Goal: Information Seeking & Learning: Learn about a topic

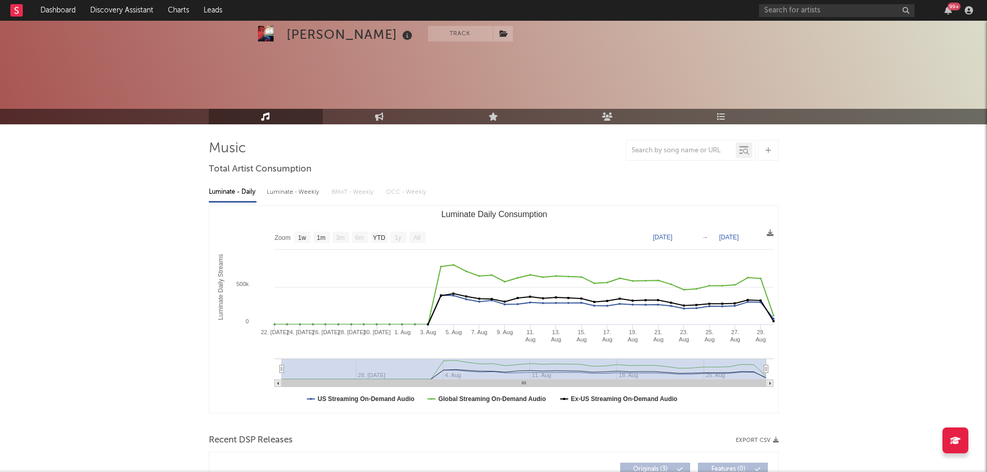
select select "1w"
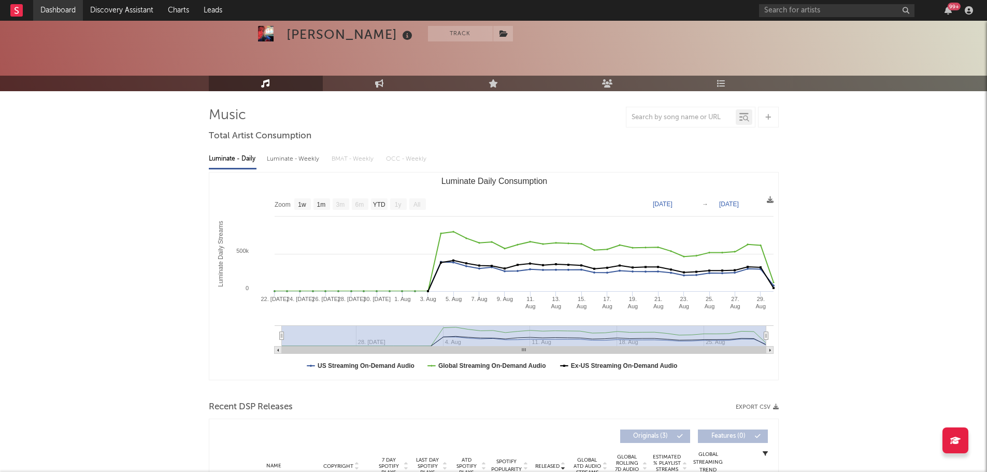
click at [68, 12] on link "Dashboard" at bounding box center [58, 10] width 50 height 21
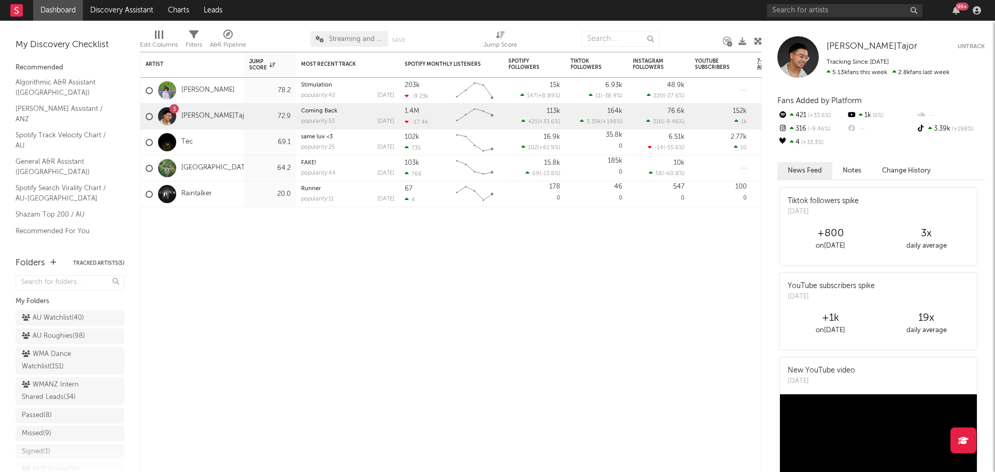
drag, startPoint x: 54, startPoint y: 315, endPoint x: 982, endPoint y: 151, distance: 942.0
click at [54, 315] on div "AU Watchlist ( 40 )" at bounding box center [53, 318] width 62 height 12
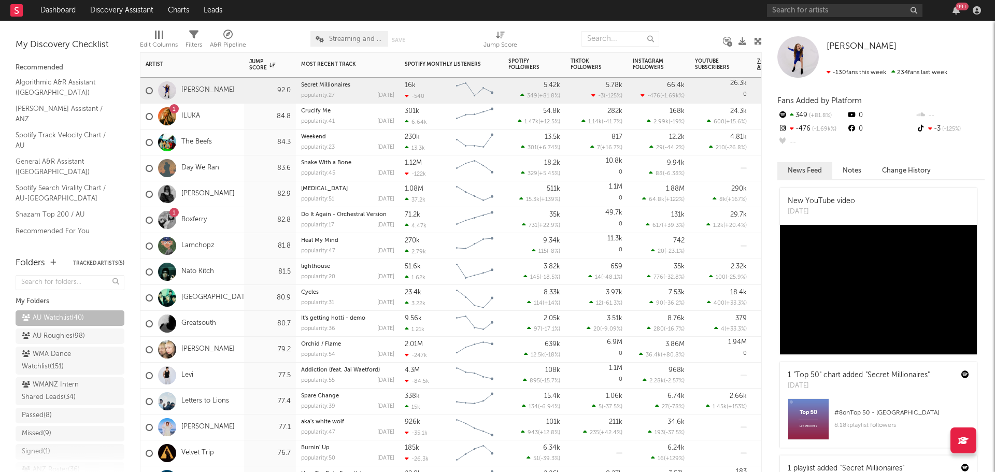
click at [239, 92] on div "Bailey Perrie" at bounding box center [192, 91] width 104 height 26
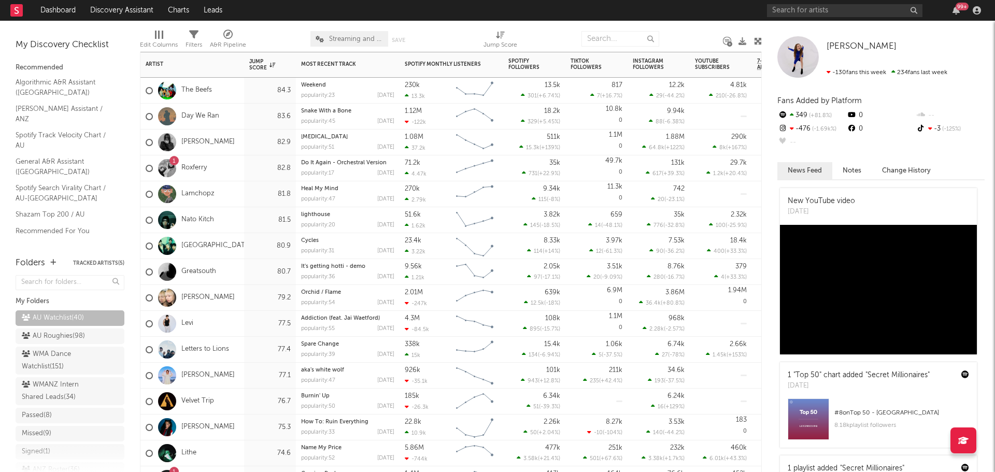
click at [237, 219] on div "Nato Kitch" at bounding box center [192, 220] width 104 height 26
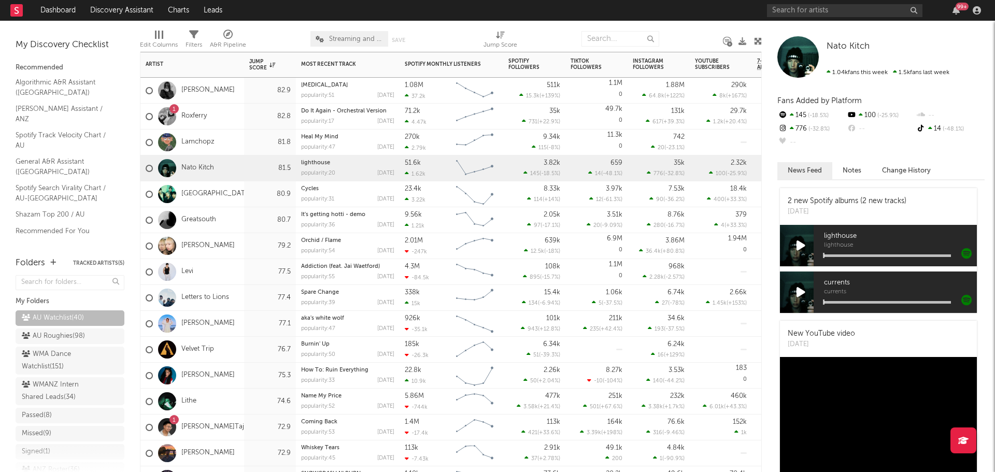
click at [237, 199] on div "Coast Arcade" at bounding box center [192, 194] width 104 height 26
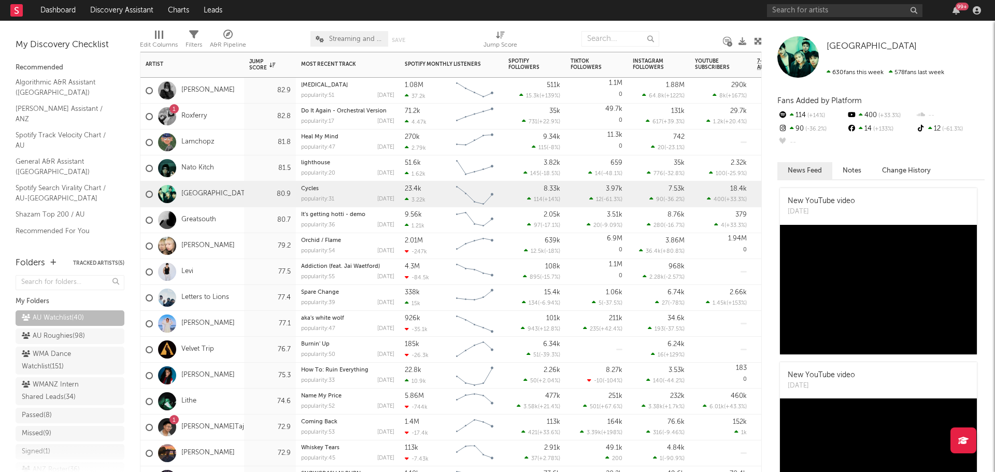
click at [238, 216] on div "Greatsouth" at bounding box center [192, 220] width 104 height 26
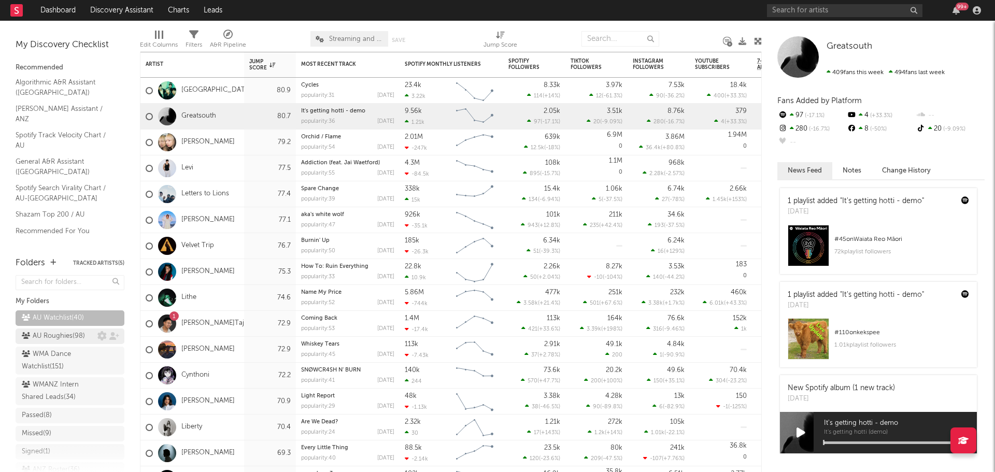
click at [49, 338] on div "AU Roughies ( 98 )" at bounding box center [53, 336] width 63 height 12
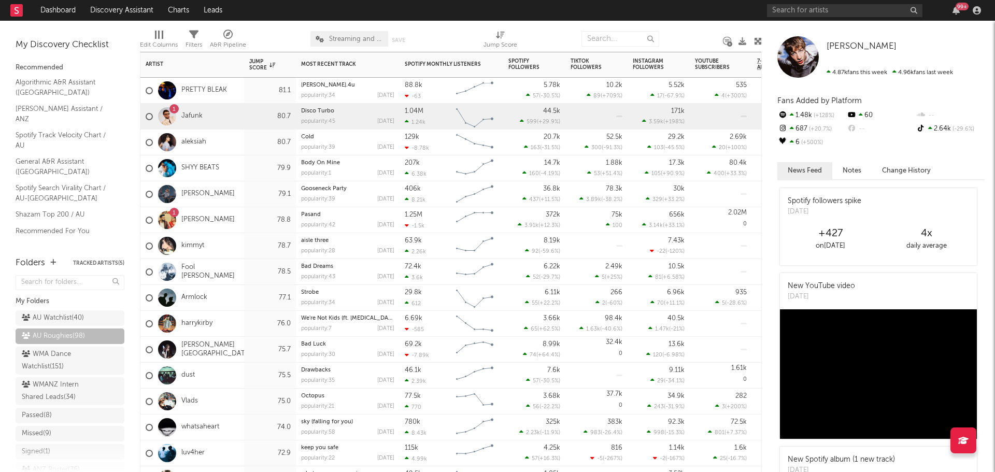
click at [220, 117] on div "1 Jafunk" at bounding box center [192, 117] width 104 height 26
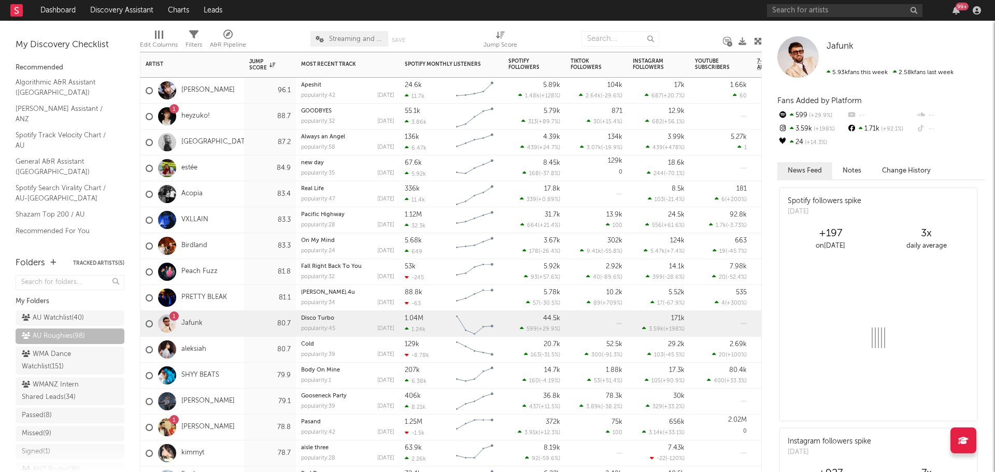
click at [233, 91] on div "Jett Blyton" at bounding box center [192, 91] width 104 height 26
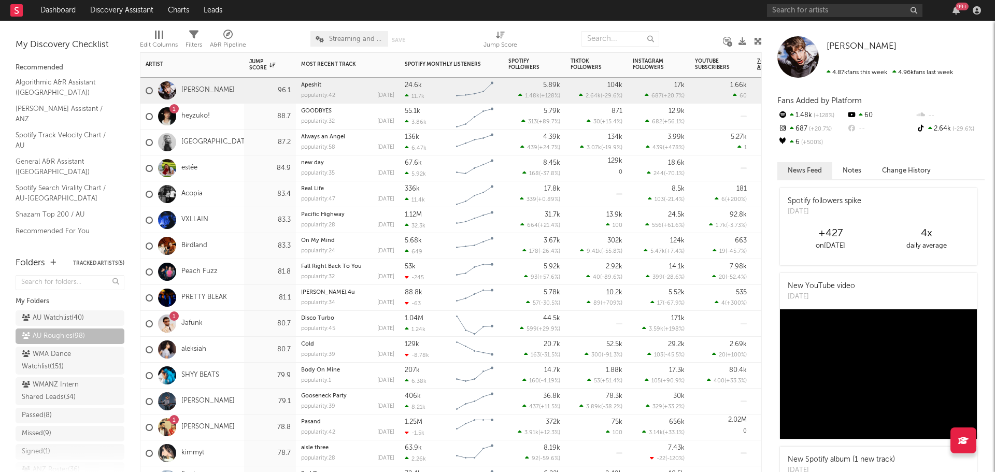
click at [233, 117] on div "1 heyzuko!" at bounding box center [192, 117] width 104 height 26
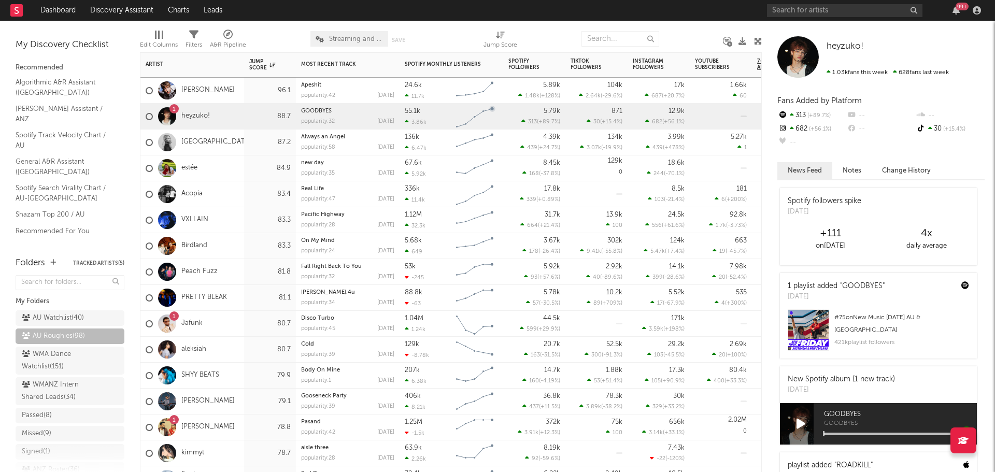
click at [247, 168] on div "84.9" at bounding box center [270, 168] width 52 height 26
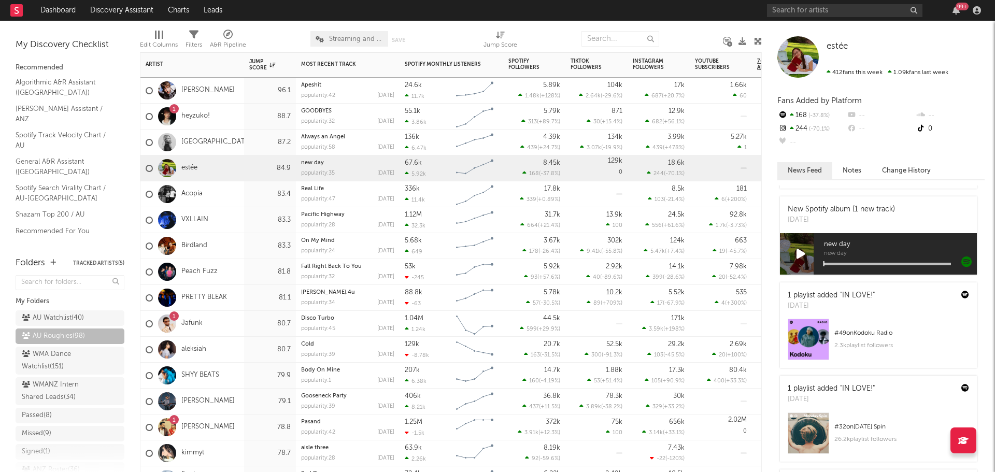
scroll to position [65, 0]
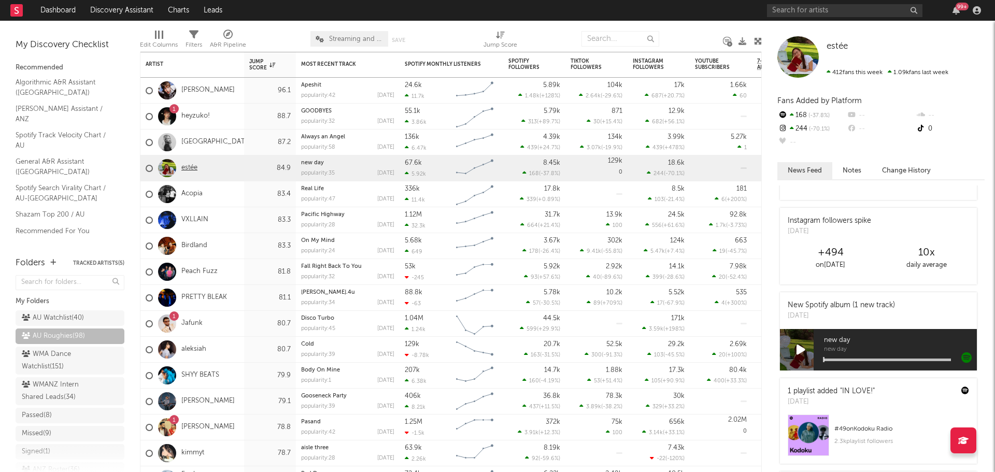
click at [197, 167] on link "estée" at bounding box center [189, 168] width 16 height 9
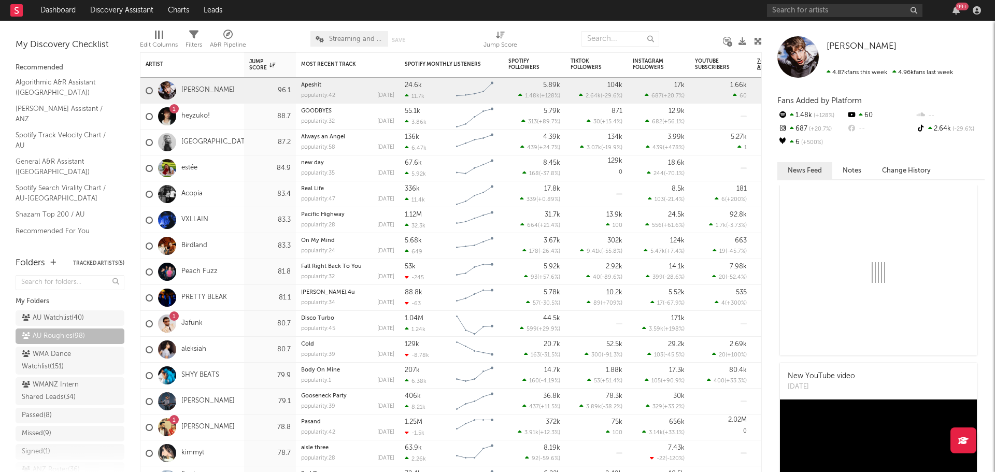
scroll to position [0, 0]
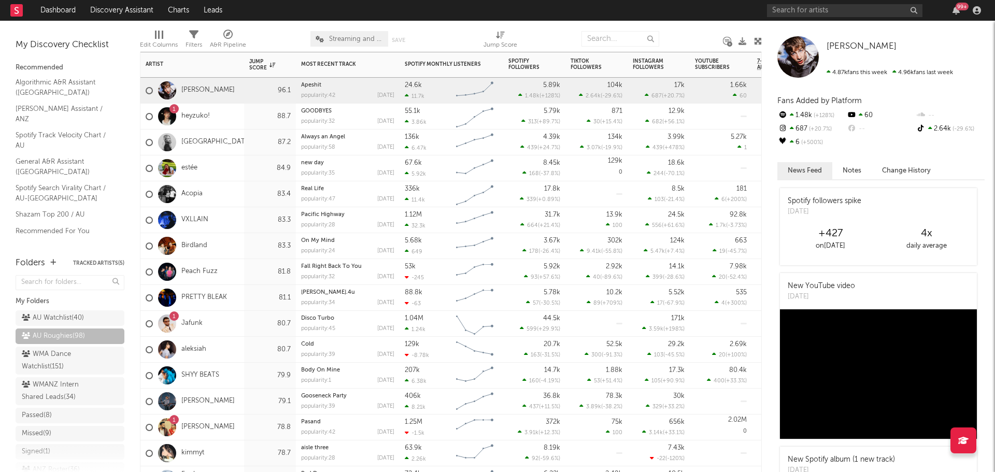
click at [236, 248] on div "Birdland" at bounding box center [192, 246] width 104 height 26
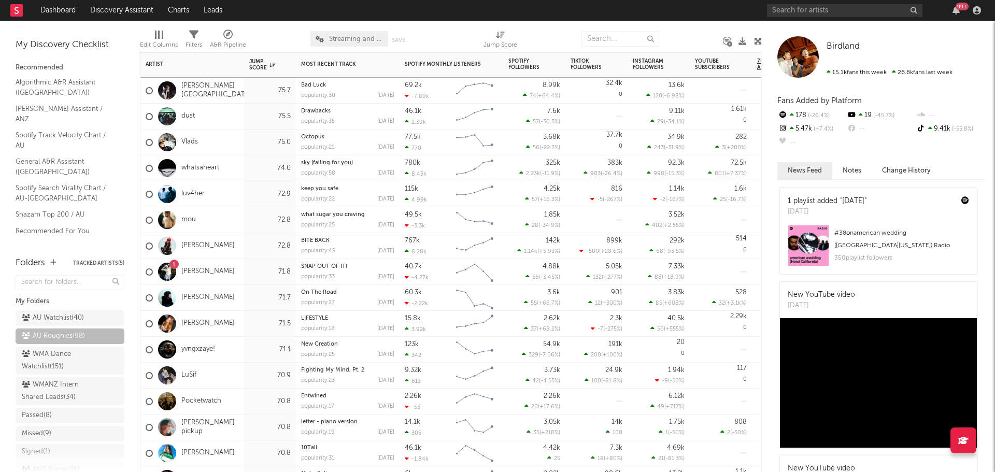
click at [234, 273] on div "1 Holly Hebe" at bounding box center [192, 272] width 104 height 26
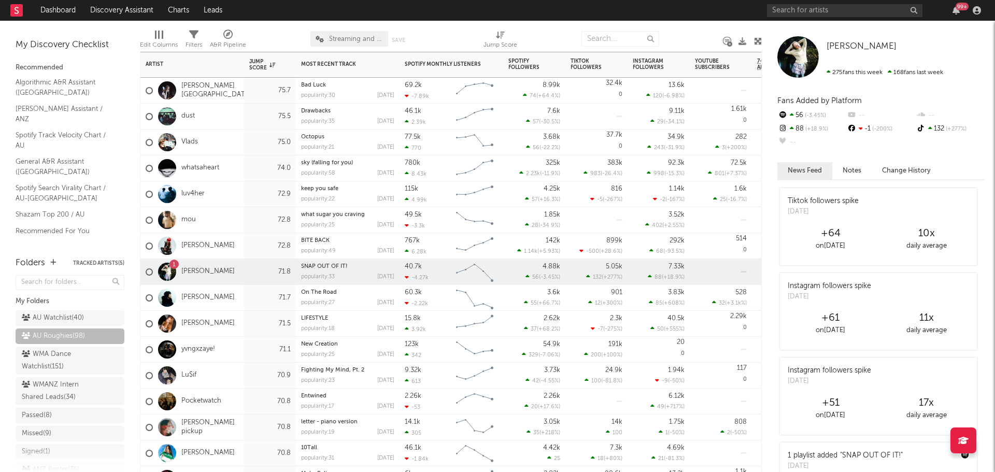
click at [238, 295] on div "Dylan Atlantis" at bounding box center [192, 298] width 104 height 26
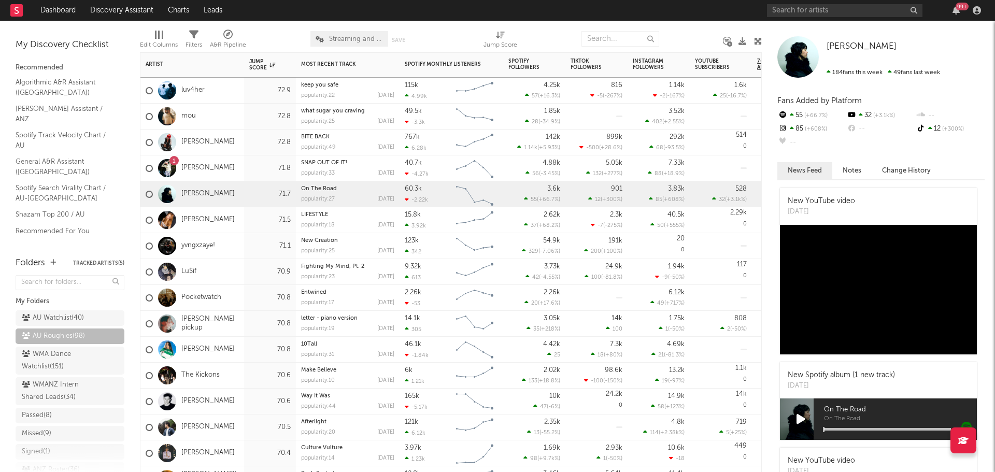
click at [232, 274] on div "Lu$if" at bounding box center [192, 272] width 104 height 26
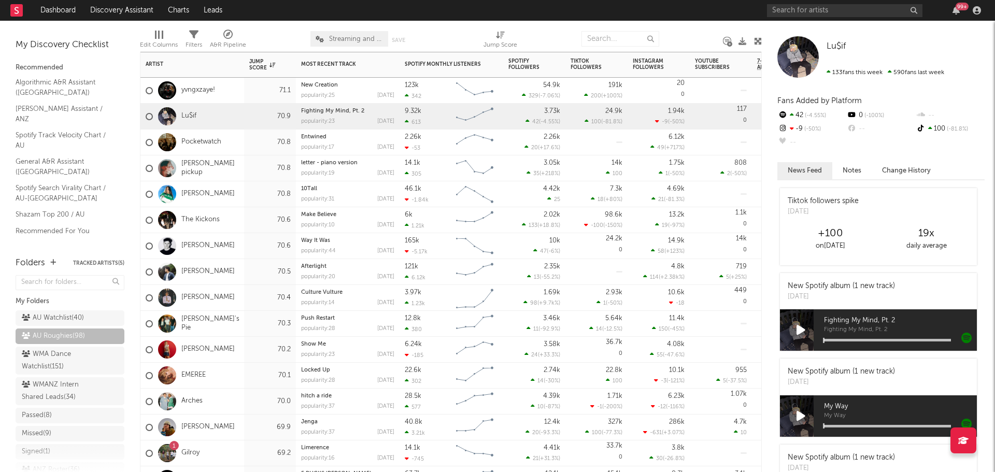
click at [236, 193] on div "Chloe Parché" at bounding box center [192, 194] width 104 height 26
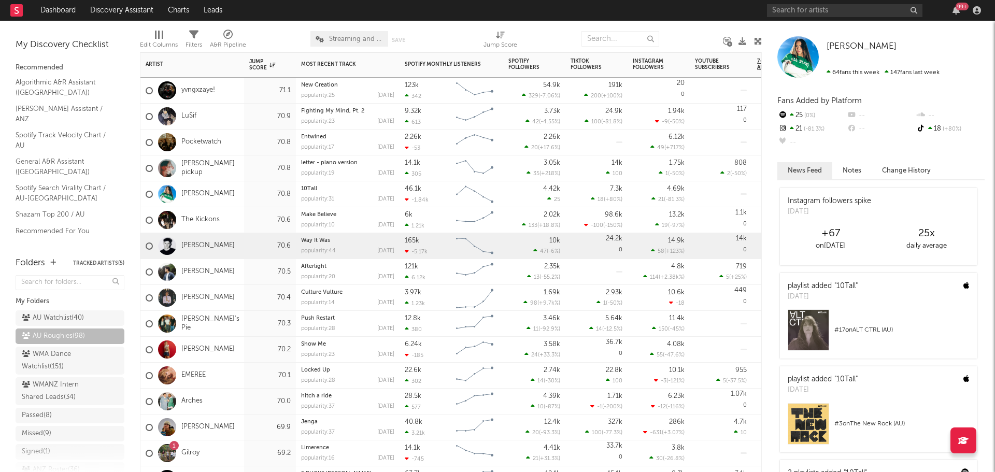
click at [238, 245] on div "Toby Hobart" at bounding box center [192, 246] width 104 height 26
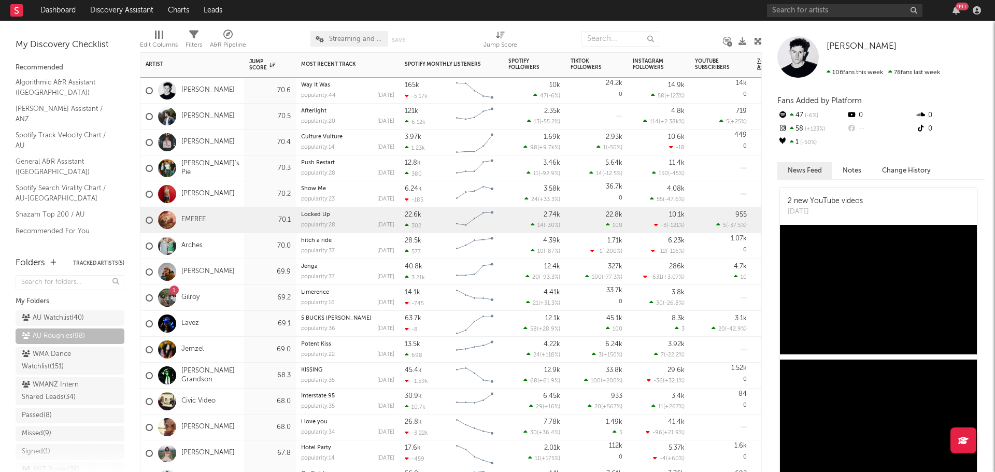
click at [239, 222] on div "EMEREE" at bounding box center [192, 220] width 104 height 26
drag, startPoint x: 788, startPoint y: 201, endPoint x: 867, endPoint y: 201, distance: 78.8
click at [867, 201] on div "2 new YouTube videos Sun, August 17" at bounding box center [825, 206] width 91 height 37
click at [233, 246] on div "Arches" at bounding box center [192, 246] width 104 height 26
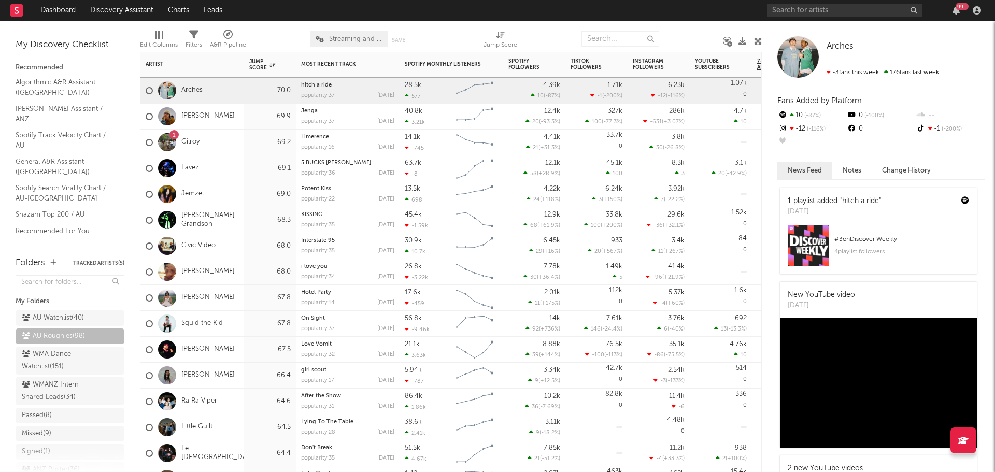
click at [238, 245] on div "Civic Video" at bounding box center [192, 246] width 104 height 26
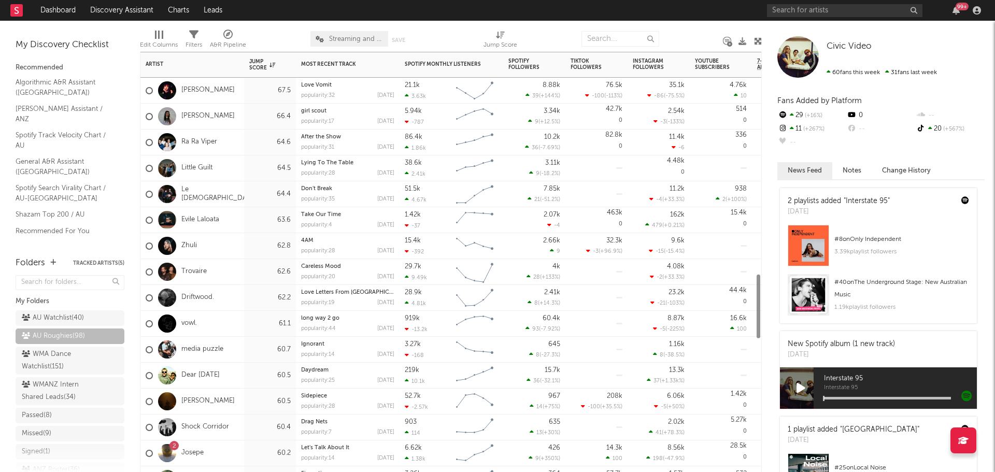
click at [228, 248] on div "Zhuli" at bounding box center [192, 246] width 104 height 26
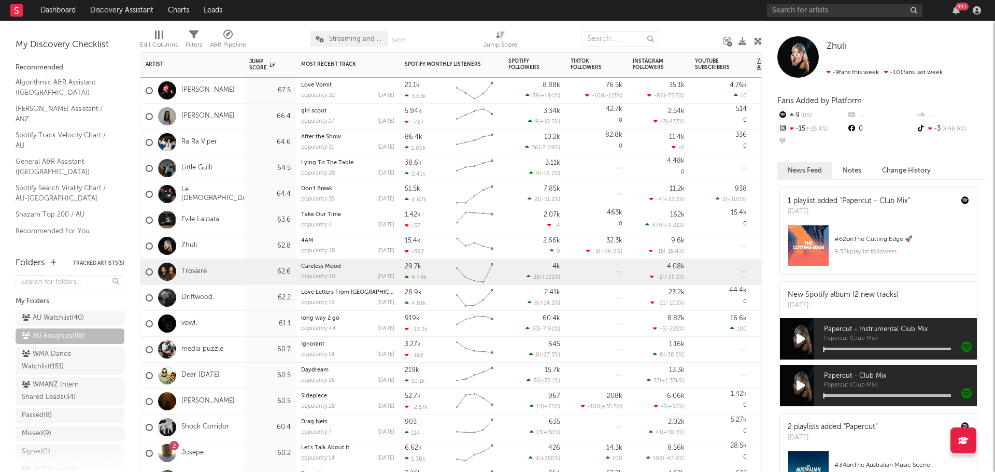
click at [242, 272] on div "Trovaire" at bounding box center [192, 272] width 104 height 26
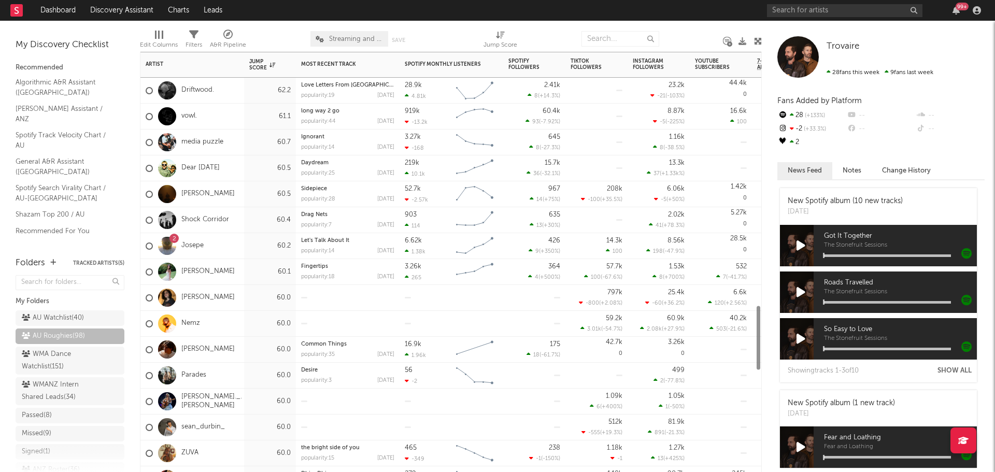
click at [239, 298] on div "Elise" at bounding box center [192, 298] width 104 height 26
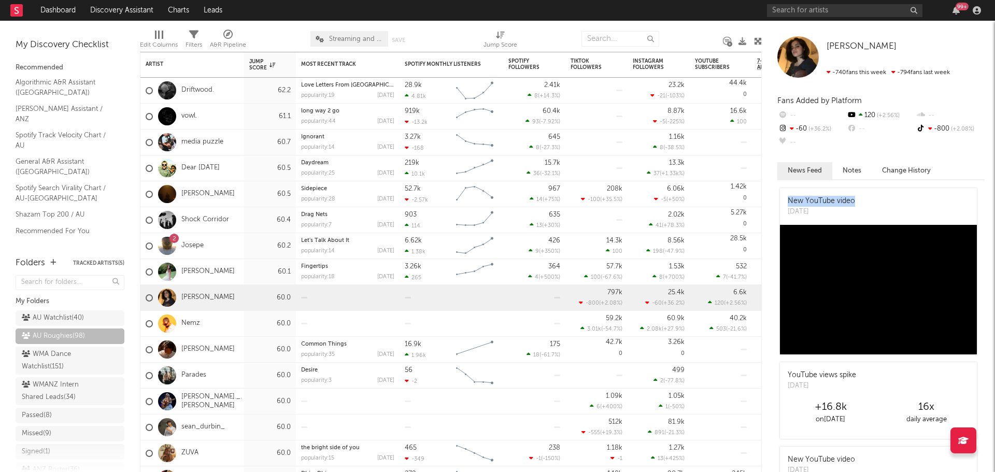
drag, startPoint x: 788, startPoint y: 202, endPoint x: 854, endPoint y: 201, distance: 65.3
click at [854, 201] on div "New YouTube video" at bounding box center [821, 201] width 67 height 11
click at [226, 320] on div "Nemz" at bounding box center [192, 324] width 104 height 26
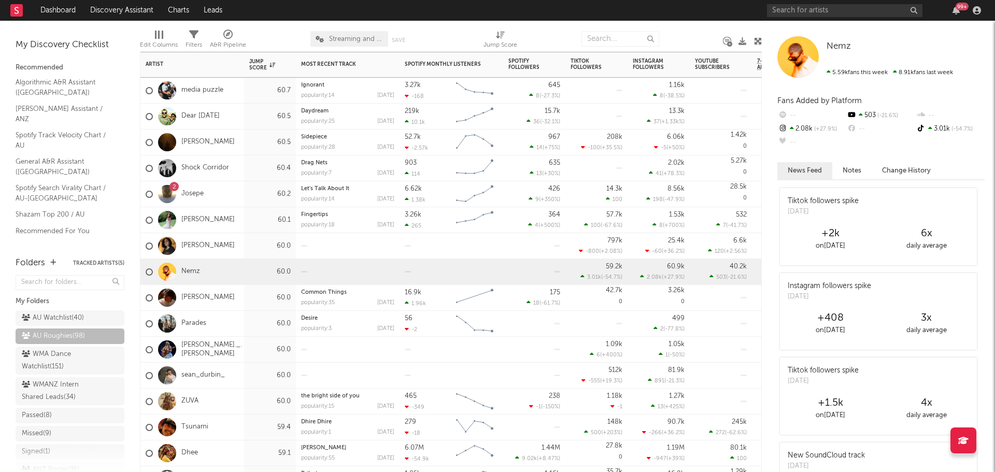
click at [238, 298] on div "Kye Arnot" at bounding box center [192, 298] width 104 height 26
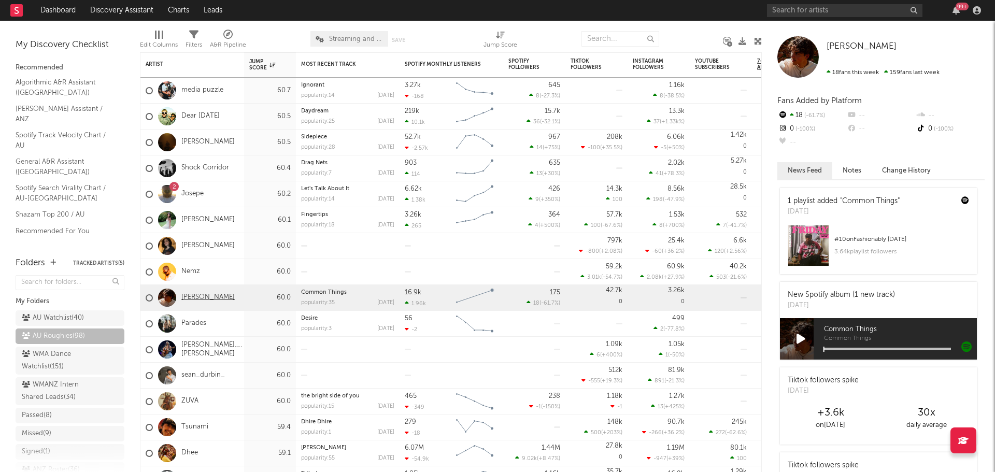
click at [204, 295] on link "Kye Arnot" at bounding box center [207, 297] width 53 height 9
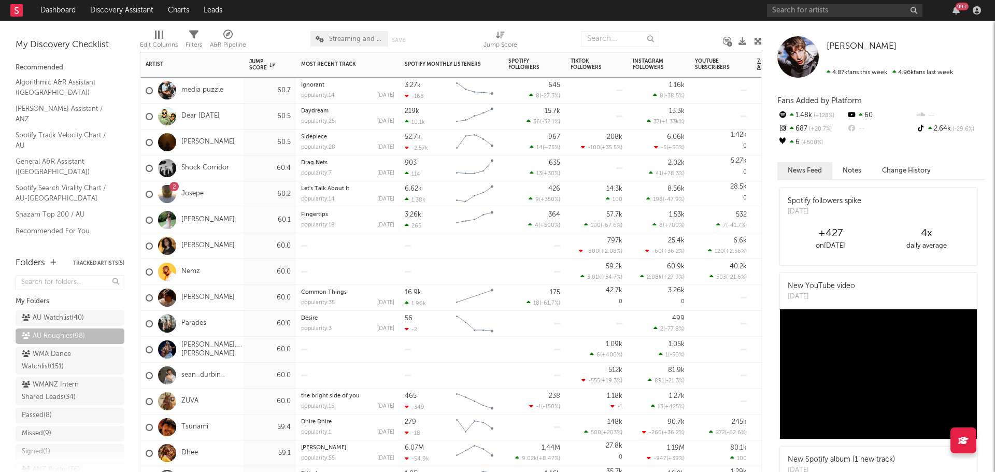
click at [244, 321] on div "Parades" at bounding box center [192, 324] width 104 height 26
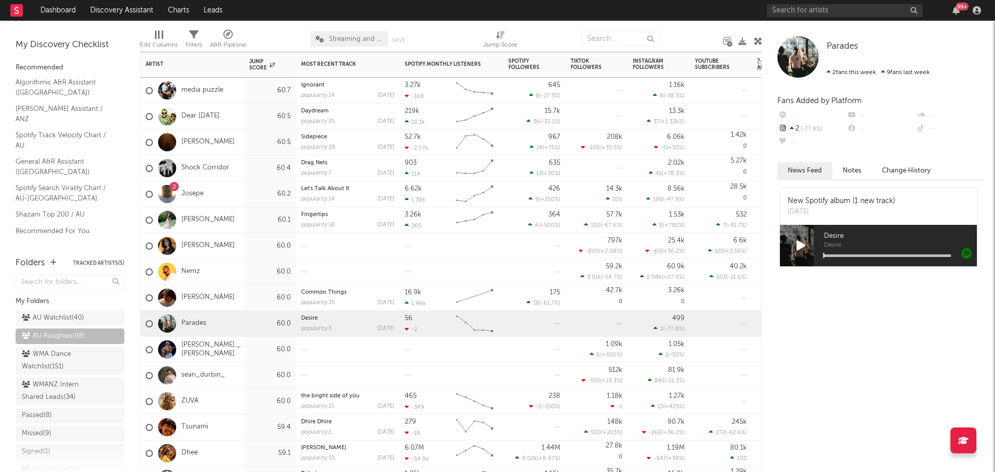
click at [243, 348] on div "millie._.jane" at bounding box center [192, 350] width 104 height 26
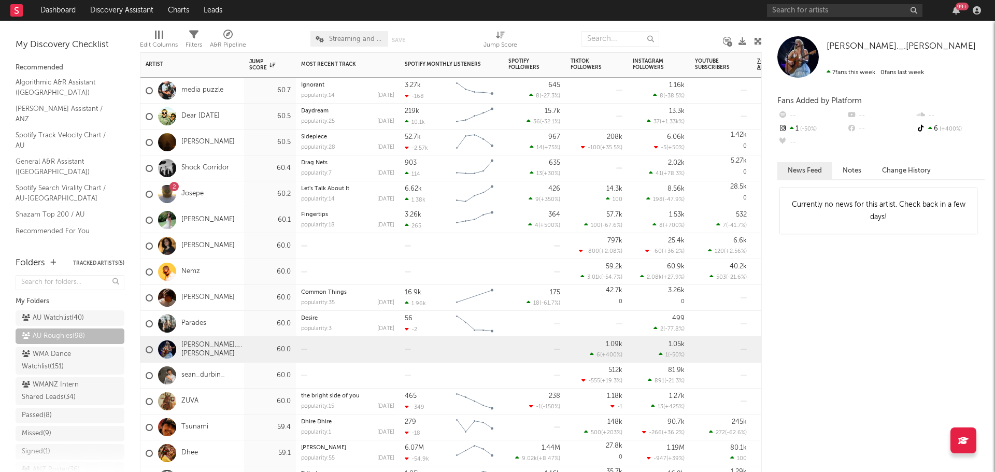
click at [239, 372] on div "sean_durbin_" at bounding box center [192, 376] width 104 height 26
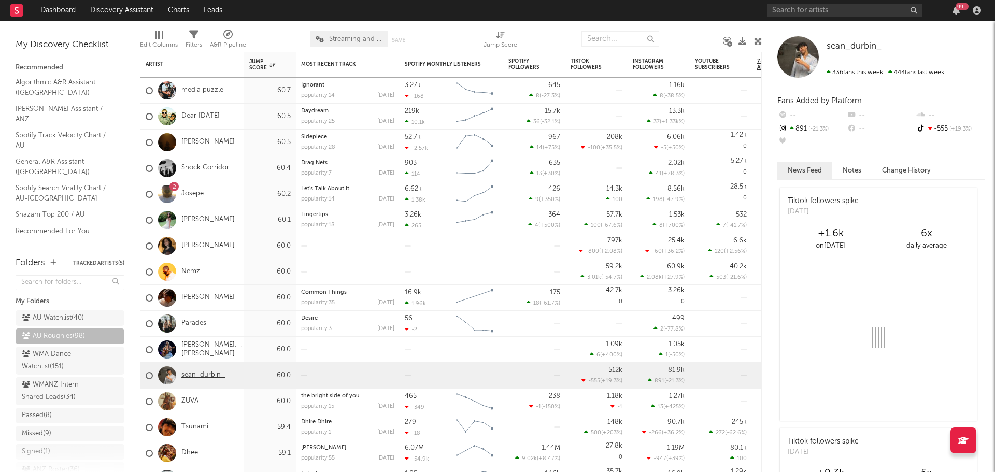
click at [203, 376] on link "sean_durbin_" at bounding box center [203, 375] width 44 height 9
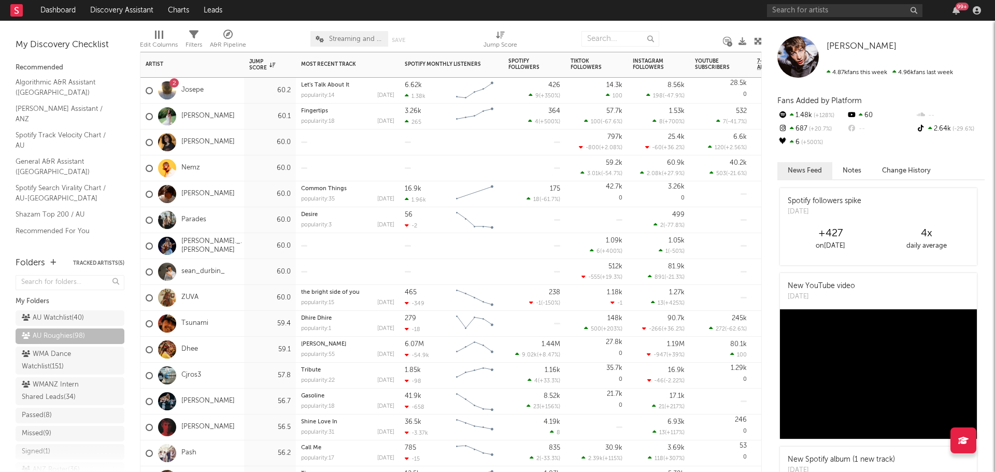
click at [238, 297] on div "ZUVA" at bounding box center [192, 298] width 104 height 26
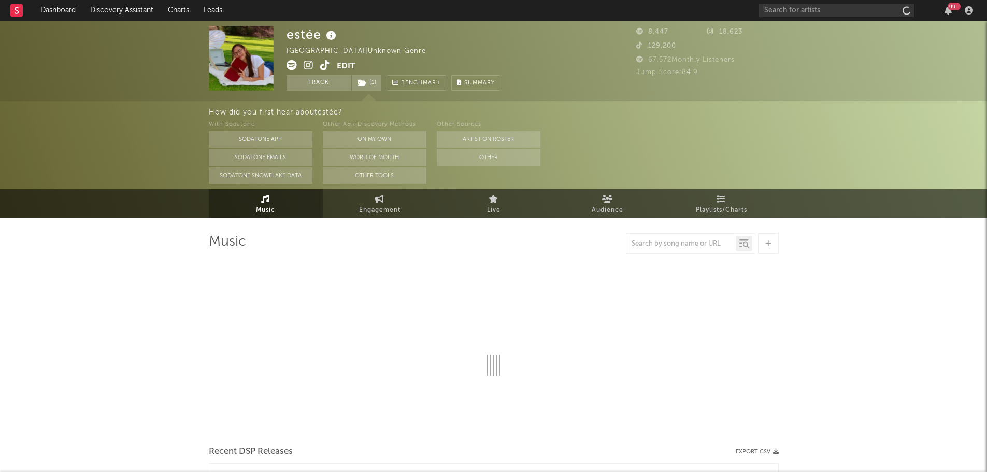
select select "6m"
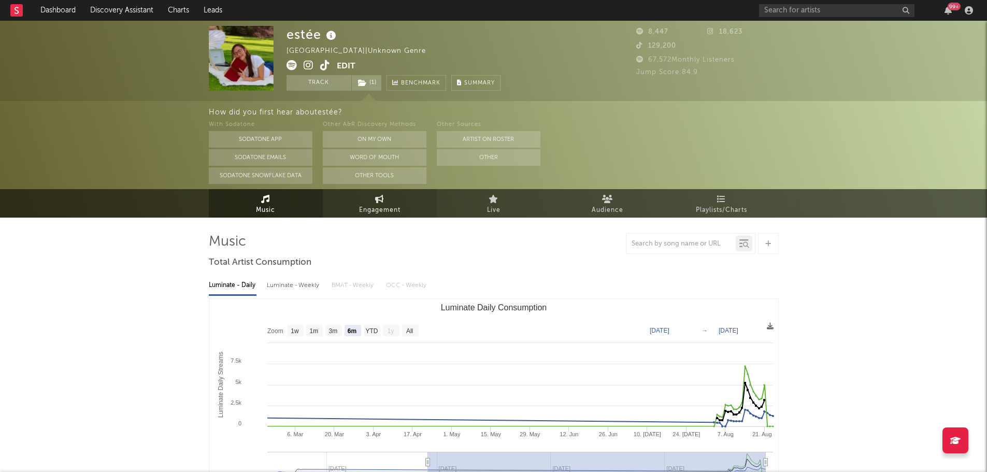
click at [361, 201] on link "Engagement" at bounding box center [380, 203] width 114 height 29
select select "1w"
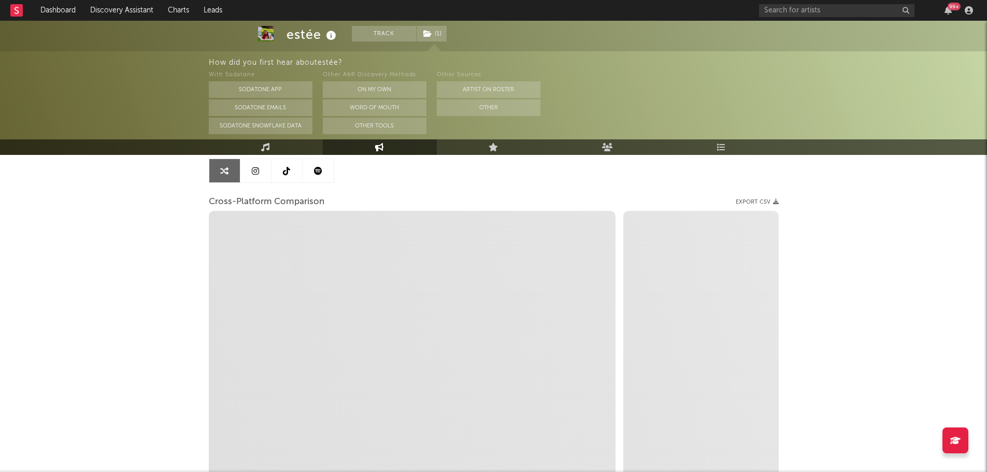
scroll to position [104, 0]
select select "1m"
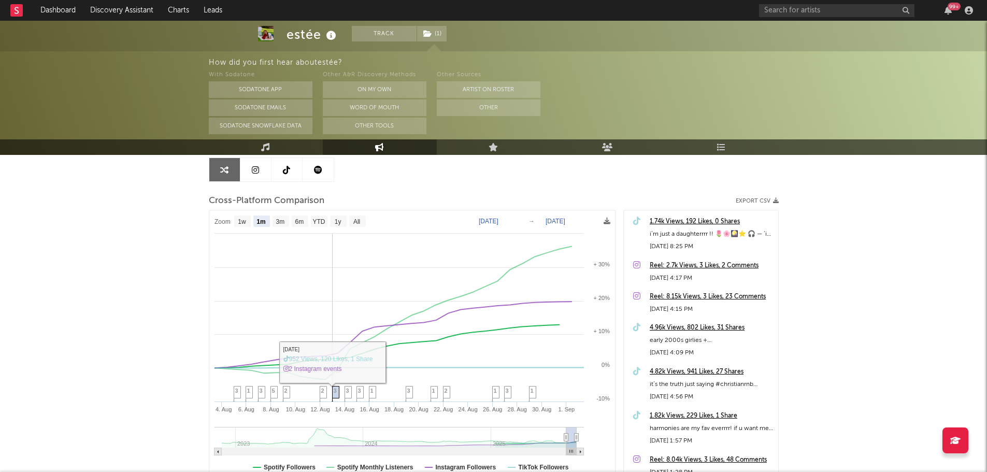
click at [336, 389] on span "3" at bounding box center [335, 391] width 3 height 6
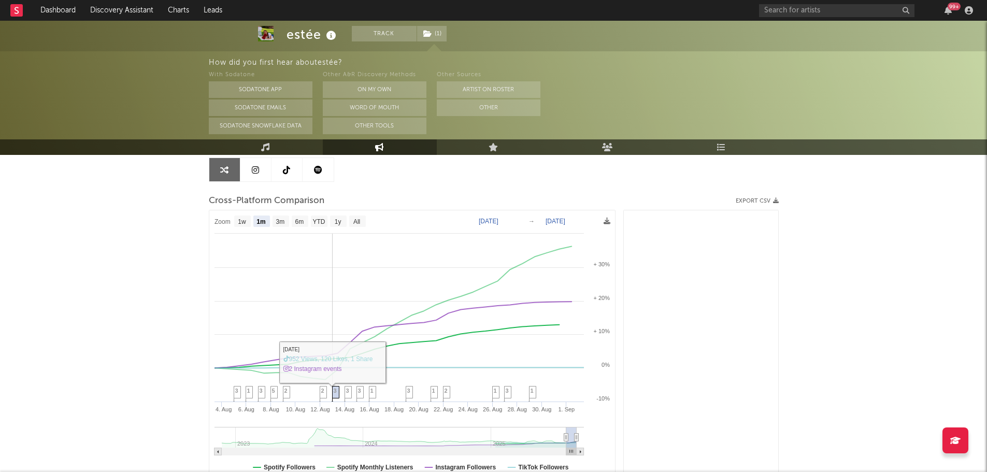
scroll to position [663, 0]
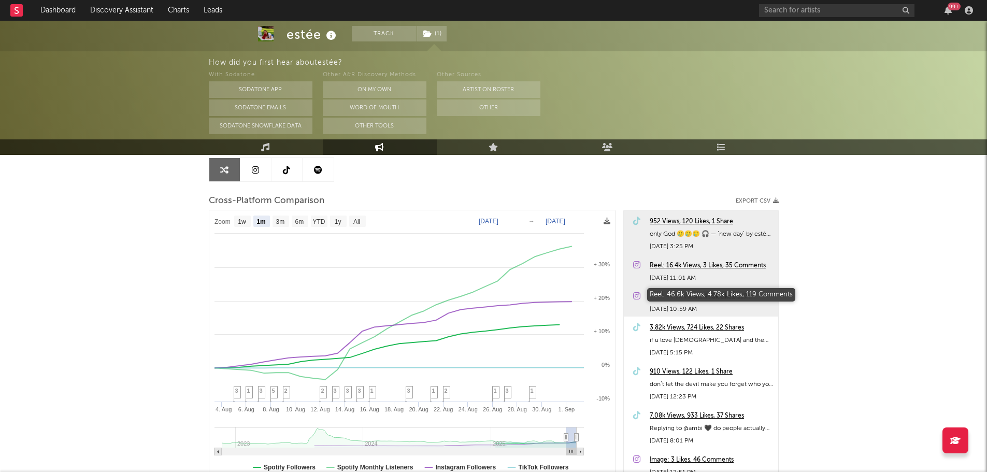
click at [692, 295] on div "Reel: 46.6k Views, 4.78k Likes, 119 Comments" at bounding box center [711, 297] width 123 height 12
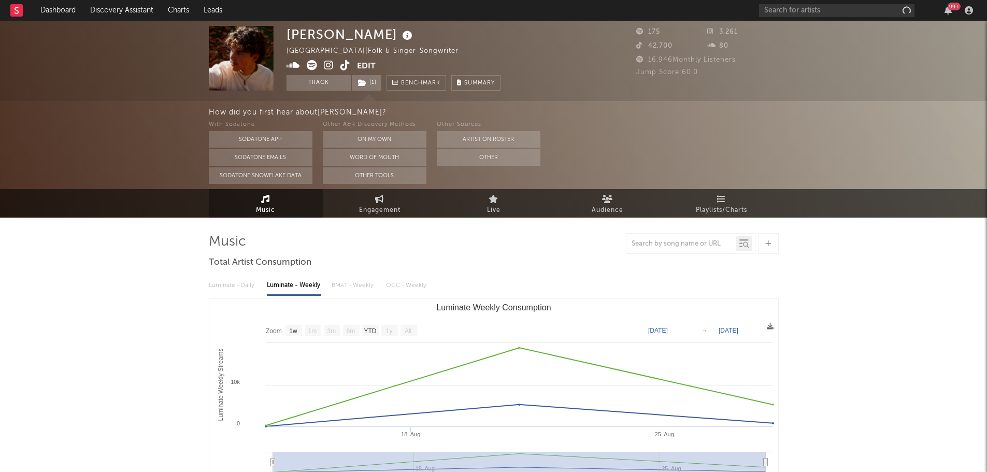
select select "1w"
click at [400, 34] on icon at bounding box center [407, 36] width 15 height 15
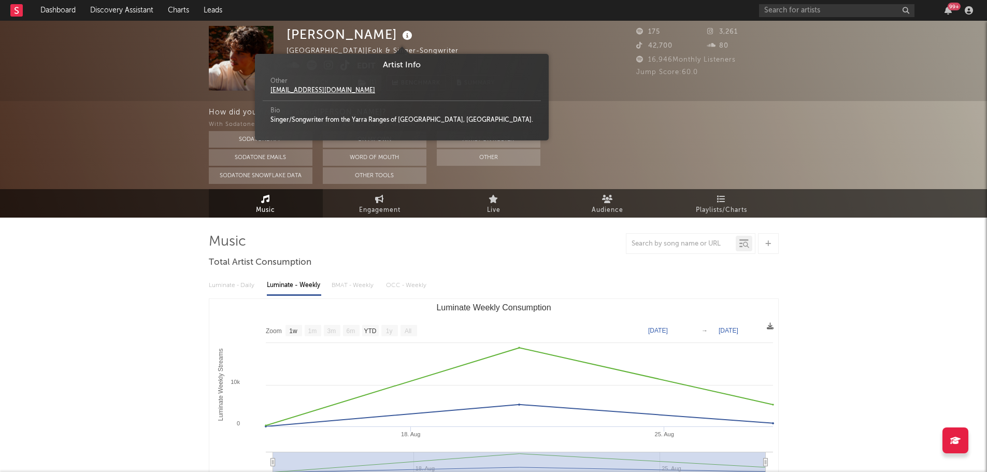
click at [400, 34] on icon at bounding box center [407, 36] width 15 height 15
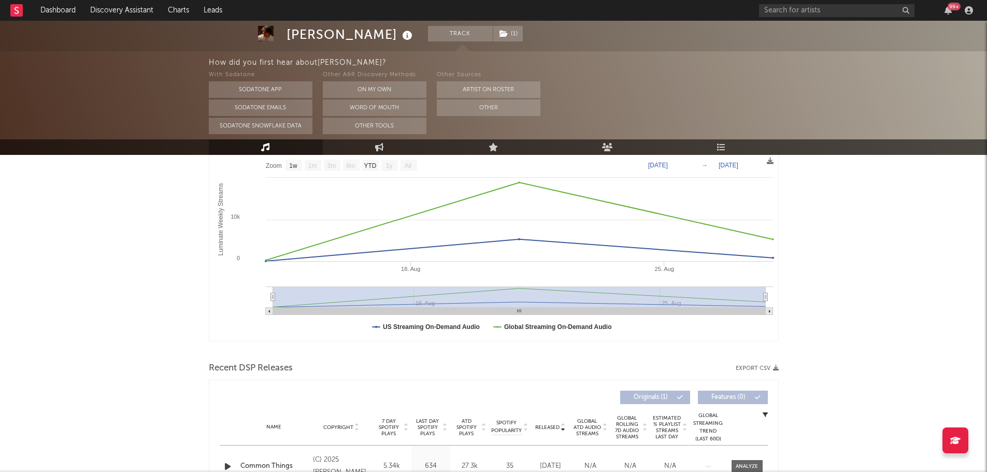
scroll to position [52, 0]
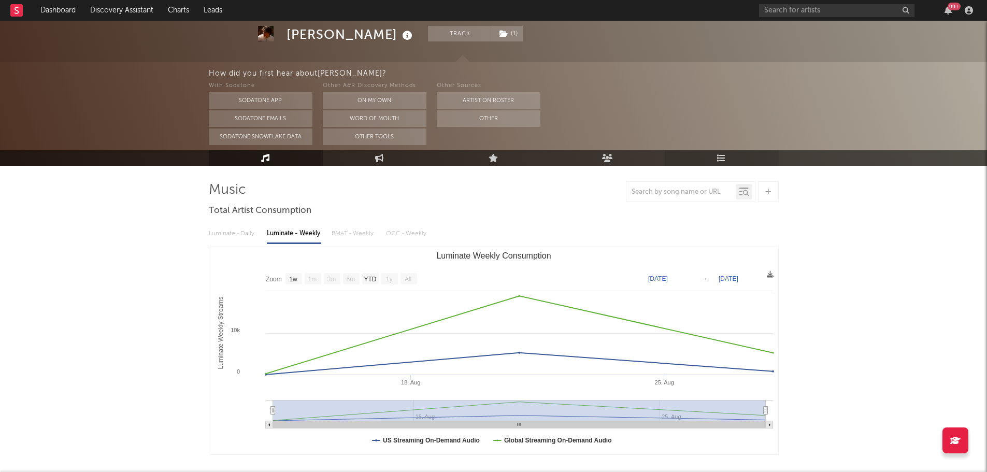
click at [723, 157] on icon at bounding box center [721, 158] width 9 height 8
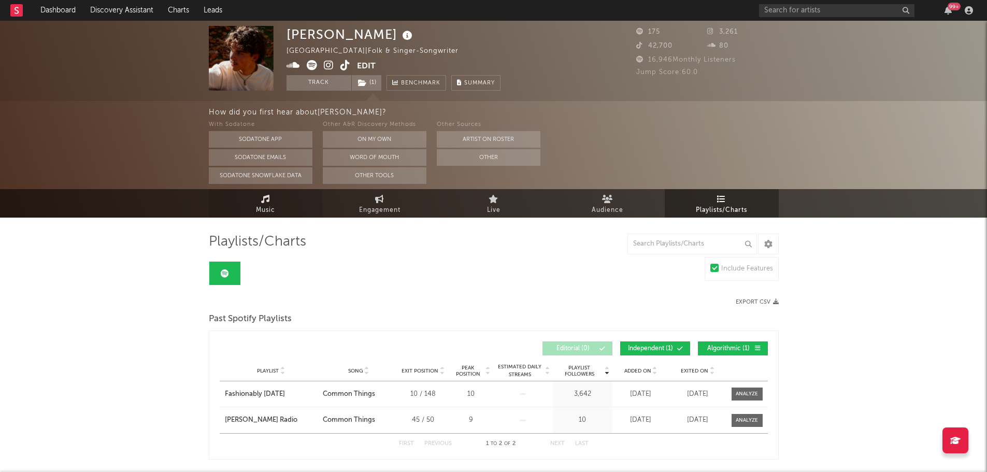
click at [272, 210] on span "Music" at bounding box center [265, 210] width 19 height 12
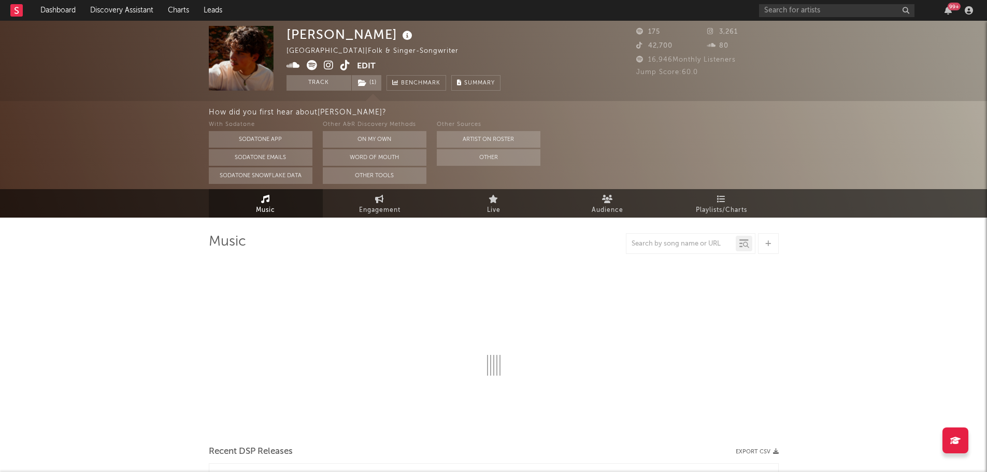
select select "1w"
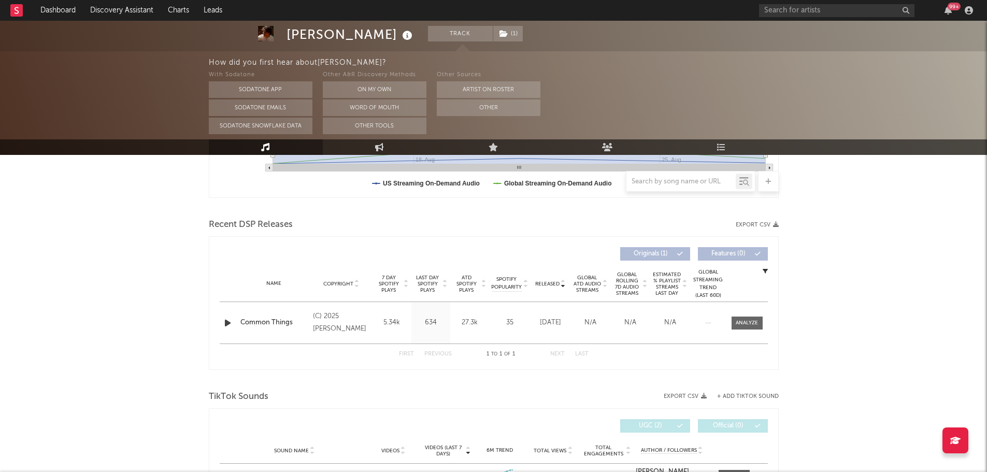
scroll to position [311, 0]
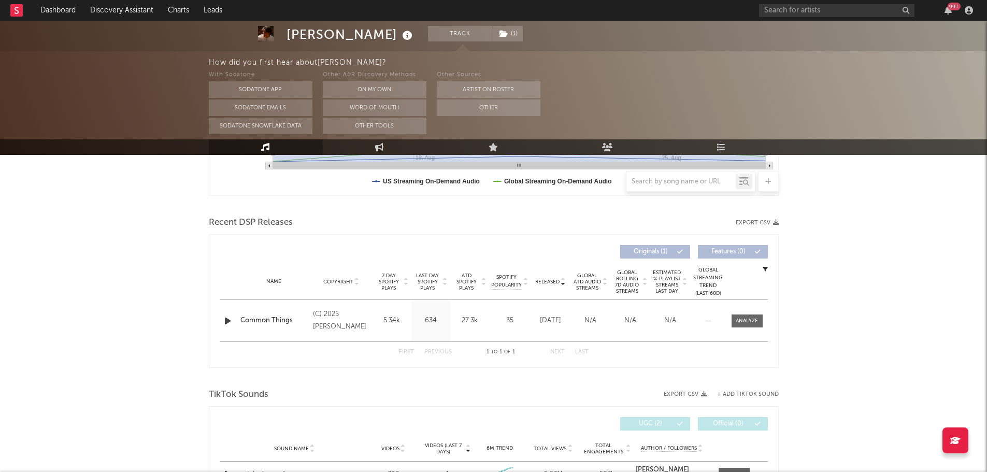
click at [227, 322] on icon "button" at bounding box center [227, 321] width 11 height 13
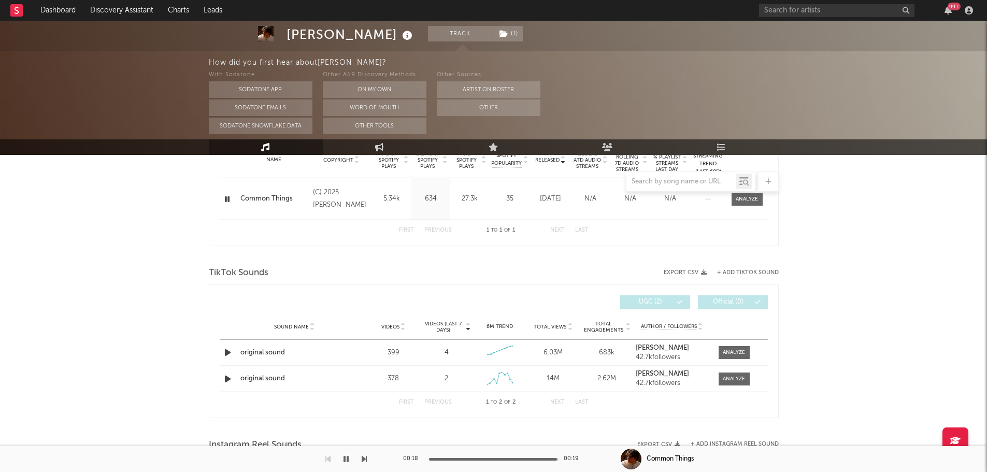
scroll to position [415, 0]
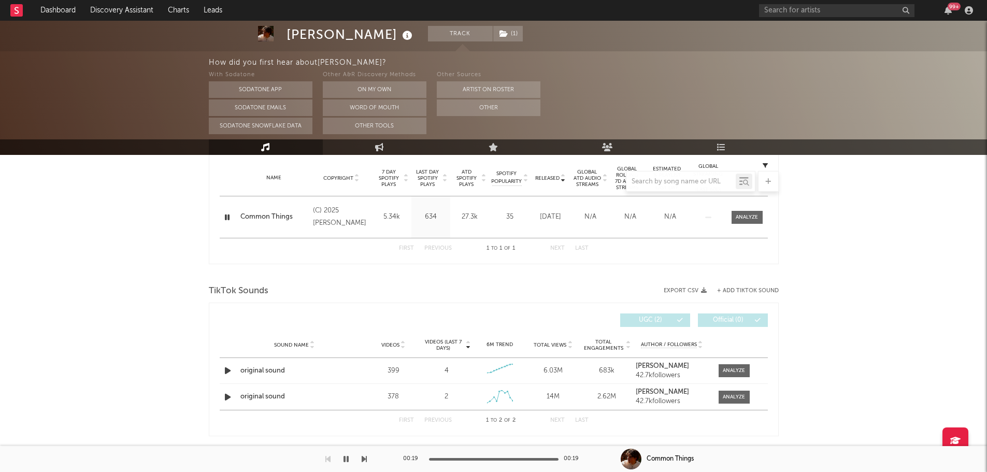
click at [227, 220] on icon "button" at bounding box center [227, 217] width 10 height 13
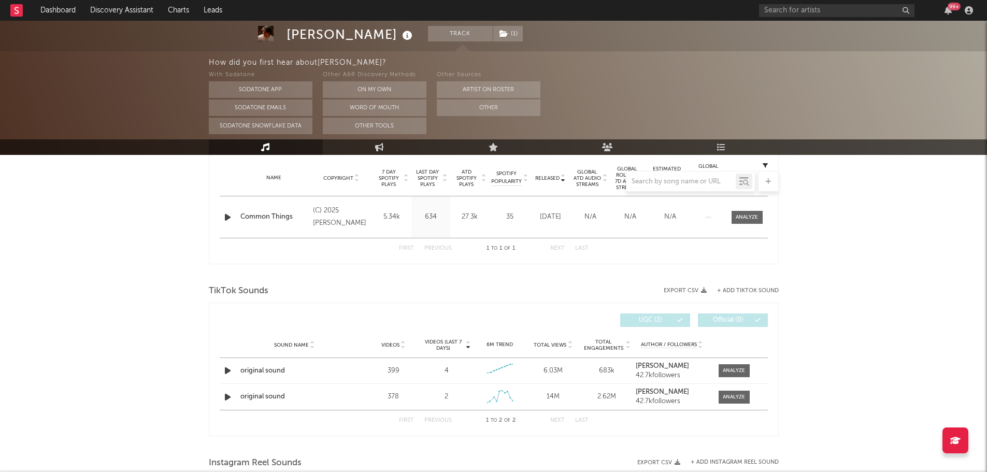
scroll to position [155, 0]
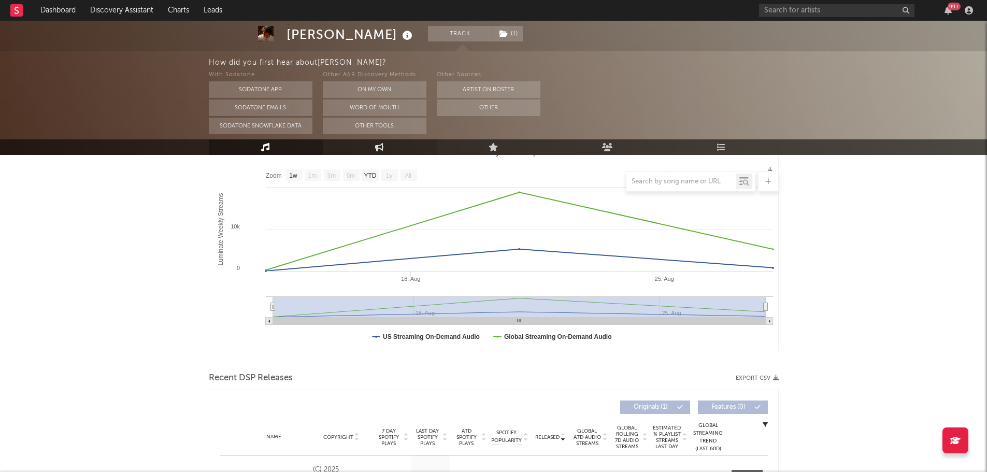
click at [389, 149] on link "Engagement" at bounding box center [380, 147] width 114 height 16
select select "1w"
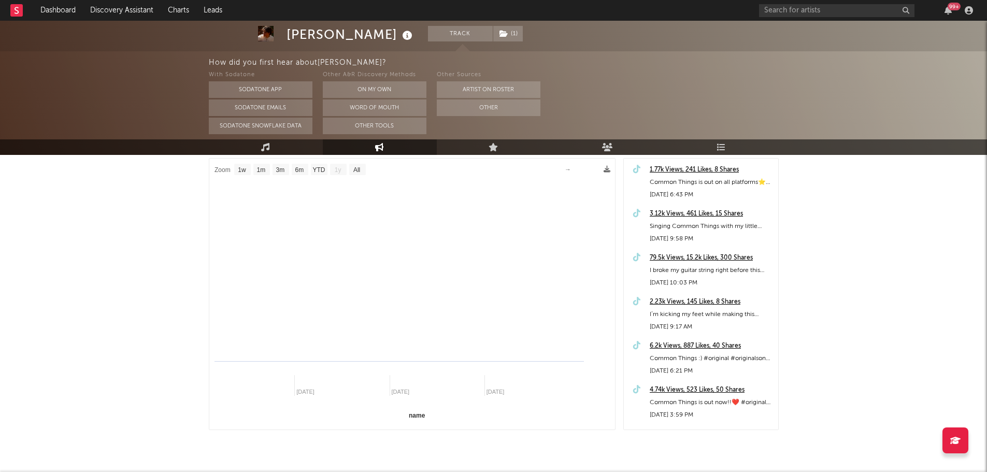
select select "1m"
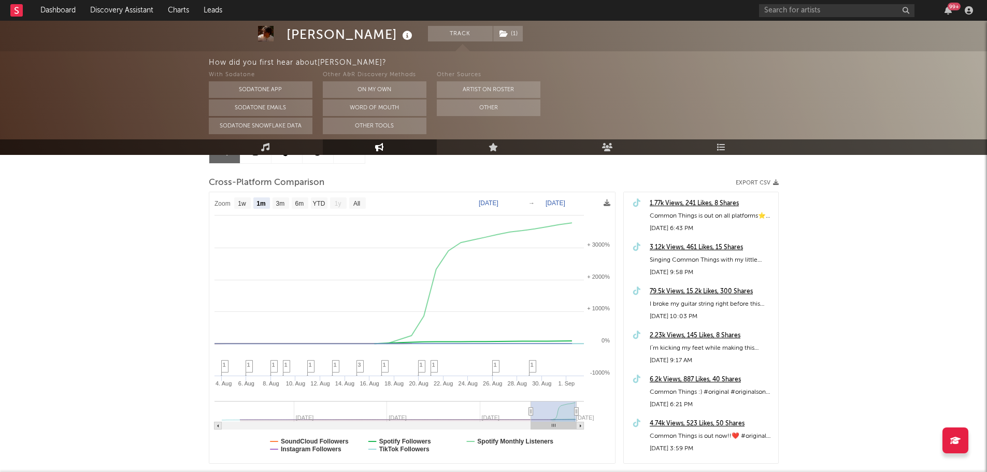
scroll to position [104, 0]
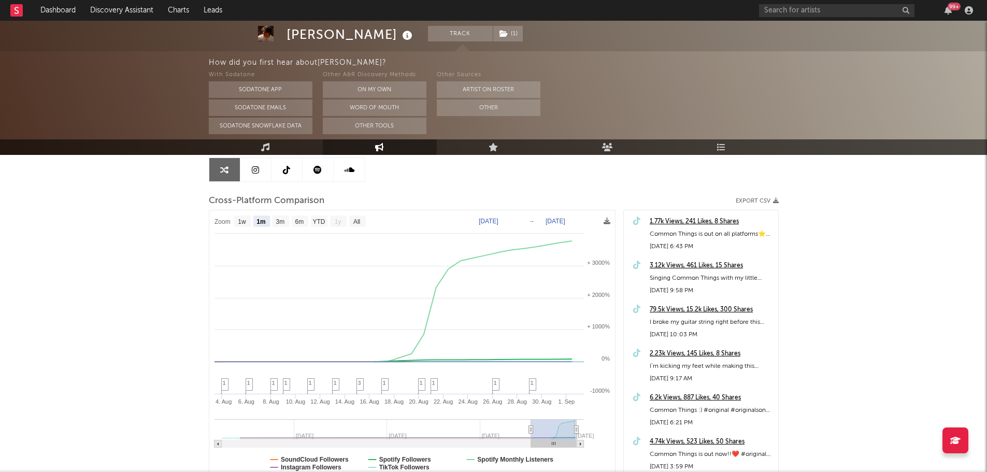
click at [700, 309] on div "79.5k Views, 15.2k Likes, 300 Shares" at bounding box center [711, 310] width 123 height 12
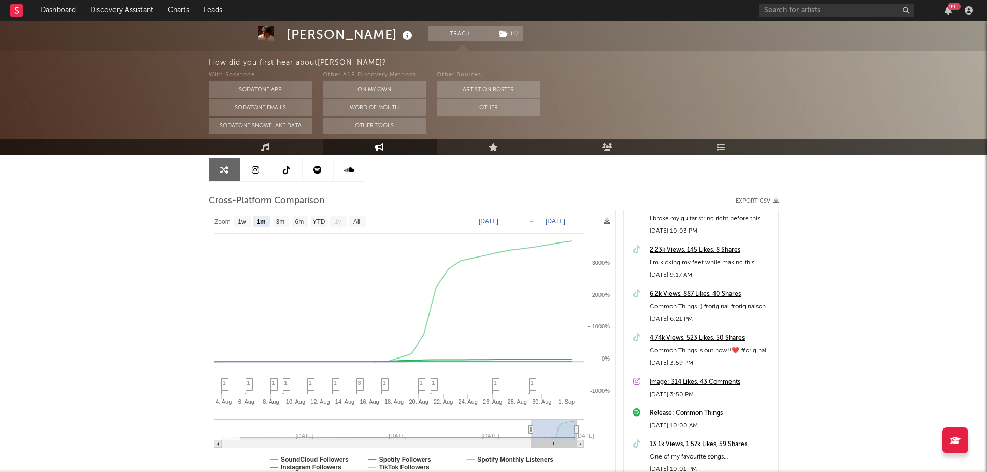
click at [677, 253] on div "2.23k Views, 145 Likes, 8 Shares" at bounding box center [711, 250] width 123 height 12
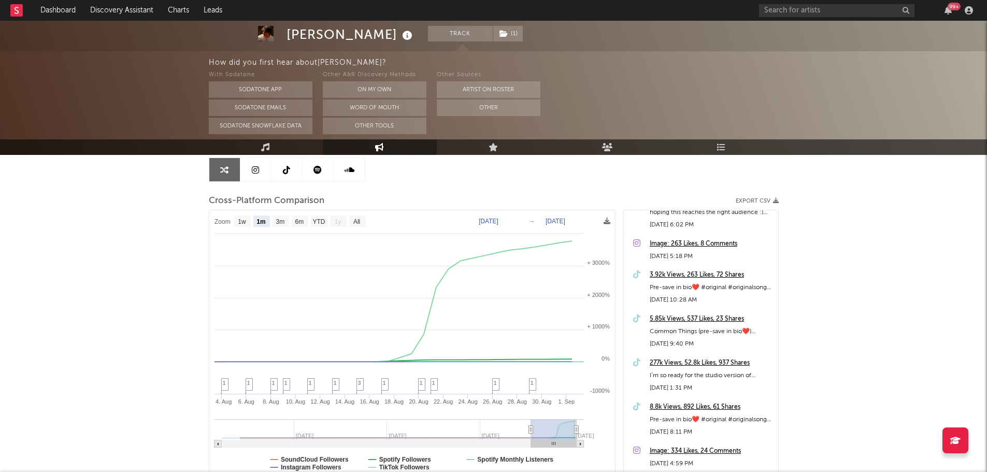
scroll to position [466, 0]
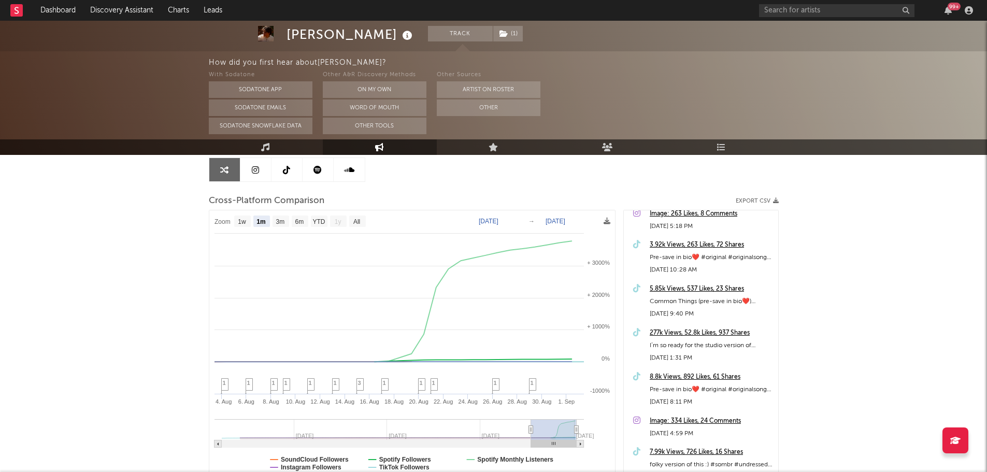
click at [678, 334] on div "277k Views, 52.8k Likes, 937 Shares" at bounding box center [711, 333] width 123 height 12
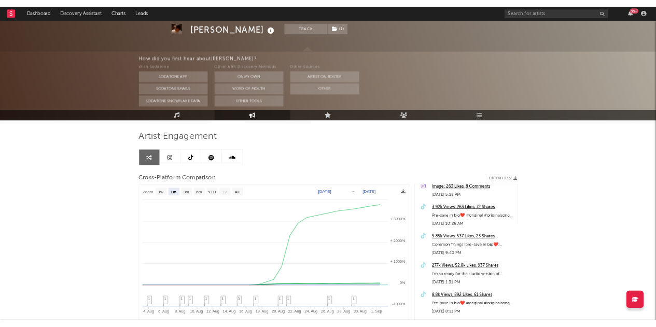
scroll to position [0, 0]
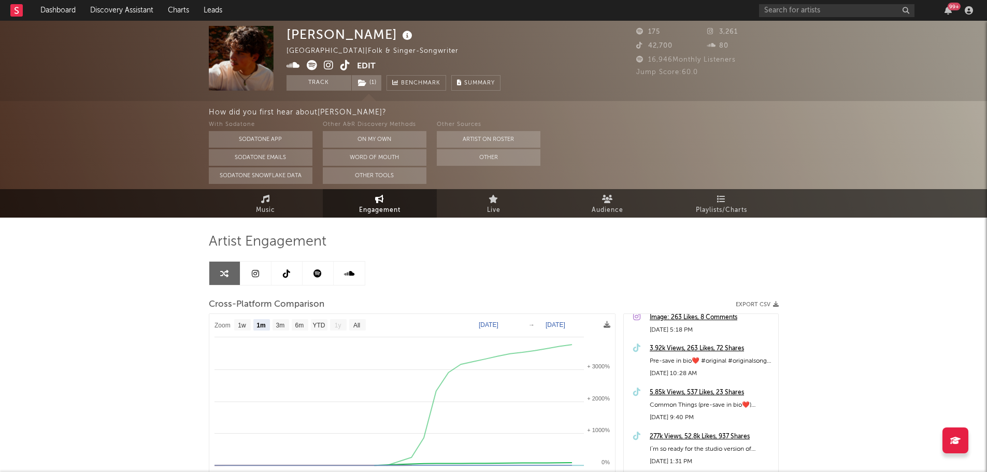
click at [684, 351] on div "3.92k Views, 263 Likes, 72 Shares" at bounding box center [711, 349] width 123 height 12
click at [136, 251] on div "Kye Arnot Australia | Folk & Singer-Songwriter Edit Track ( 1 ) Benchmark Summa…" at bounding box center [493, 340] width 987 height 638
drag, startPoint x: 209, startPoint y: 243, endPoint x: 363, endPoint y: 231, distance: 154.9
click at [363, 231] on div "Artist Engagement Cross-Platform Comparison Export CSV Zoom 1w 1m 3m 6m YTD 1y …" at bounding box center [494, 422] width 570 height 409
click at [363, 232] on div "Artist Engagement Cross-Platform Comparison Export CSV Zoom 1w 1m 3m 6m YTD 1y …" at bounding box center [494, 422] width 570 height 409
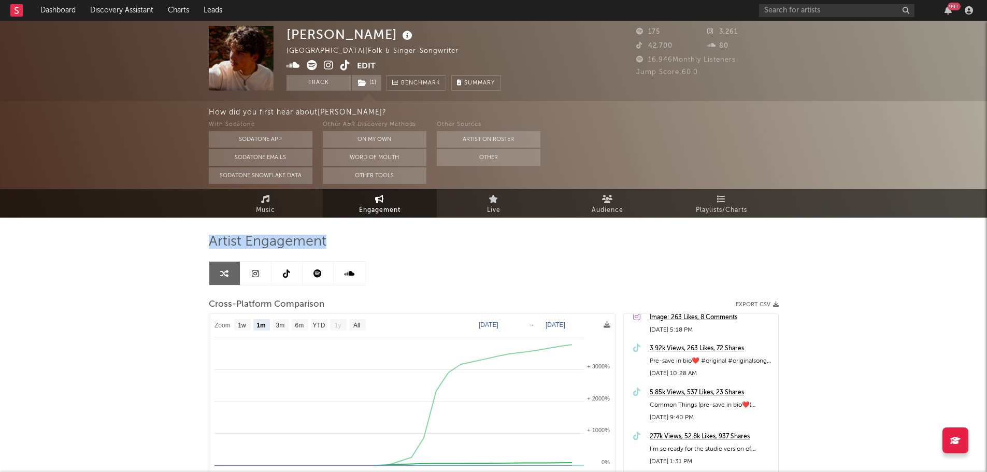
drag, startPoint x: 339, startPoint y: 245, endPoint x: 203, endPoint y: 244, distance: 135.8
click at [203, 244] on div "Kye Arnot Australia | Folk & Singer-Songwriter Edit Track ( 1 ) Benchmark Summa…" at bounding box center [493, 340] width 987 height 638
click at [219, 237] on span "Artist Engagement" at bounding box center [268, 242] width 118 height 12
click at [138, 253] on div "Kye Arnot Australia | Folk & Singer-Songwriter Edit Track ( 1 ) Benchmark Summa…" at bounding box center [493, 340] width 987 height 638
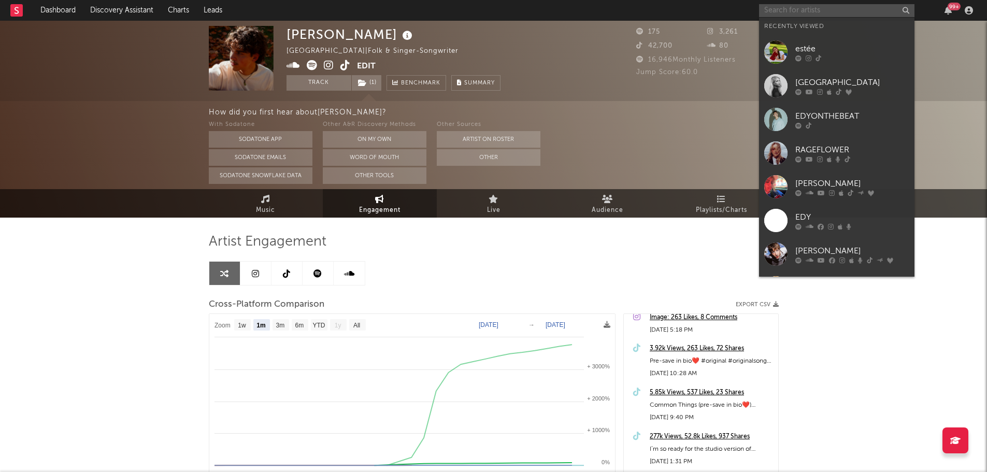
click at [804, 7] on input "text" at bounding box center [836, 10] width 155 height 13
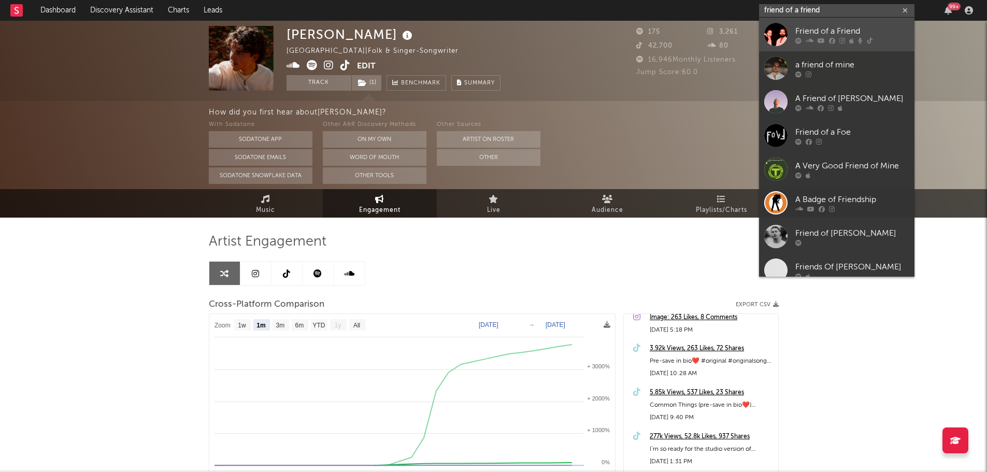
type input "friend of a friend"
click at [808, 26] on div "Friend of a Friend" at bounding box center [853, 31] width 114 height 12
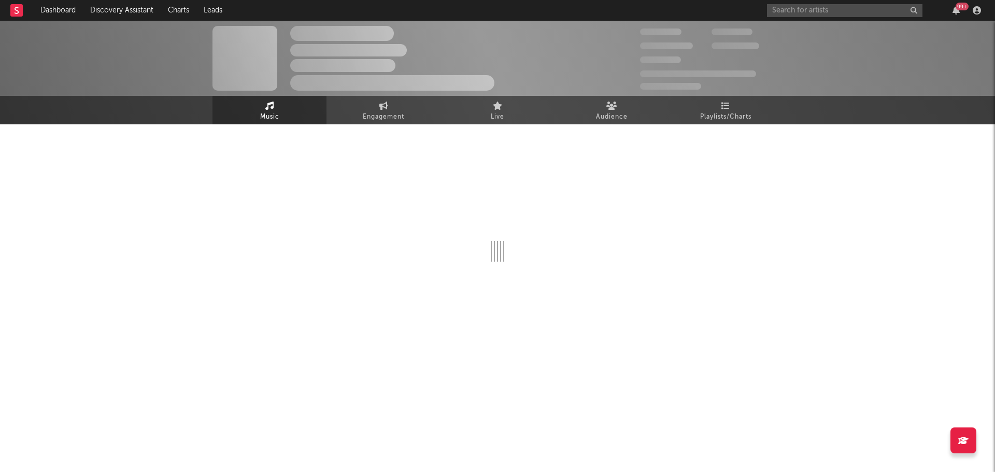
select select "6m"
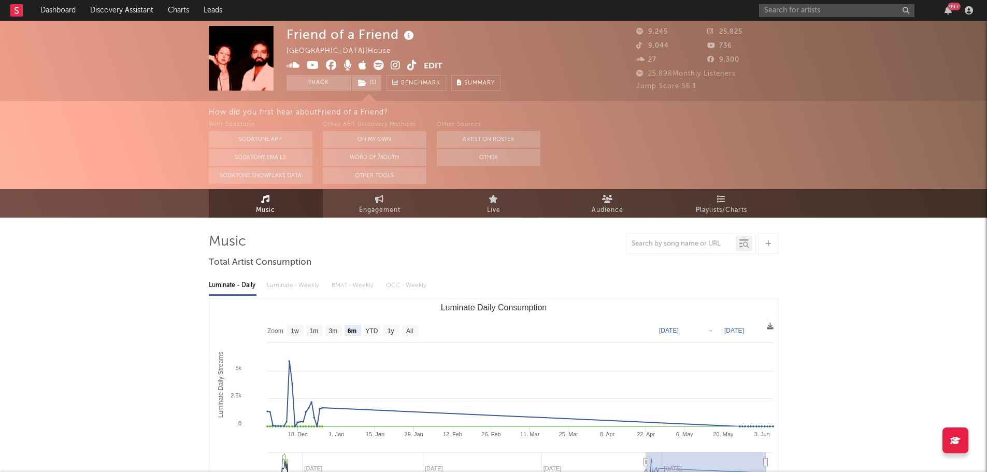
click at [412, 32] on icon at bounding box center [409, 36] width 15 height 15
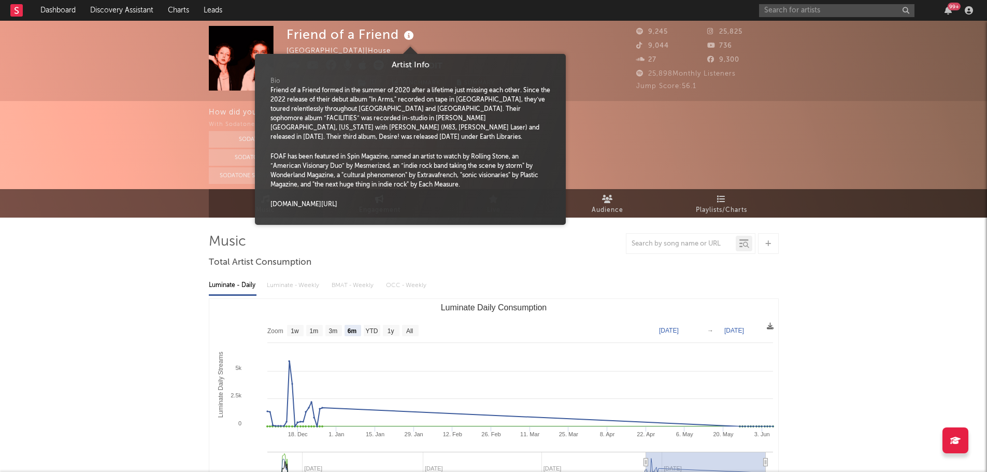
click at [412, 32] on icon at bounding box center [409, 36] width 15 height 15
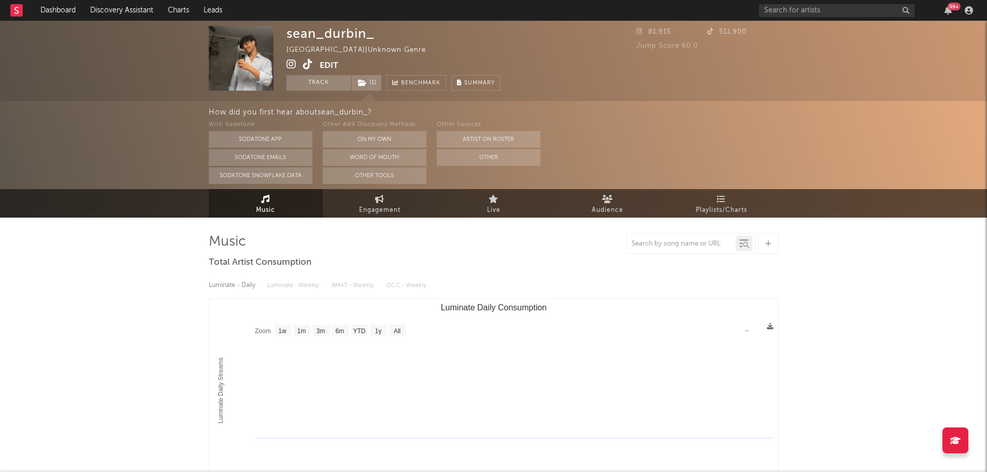
select select "1w"
click at [309, 65] on icon at bounding box center [308, 64] width 10 height 10
click at [306, 66] on icon at bounding box center [308, 64] width 10 height 10
click at [307, 66] on icon at bounding box center [308, 64] width 10 height 10
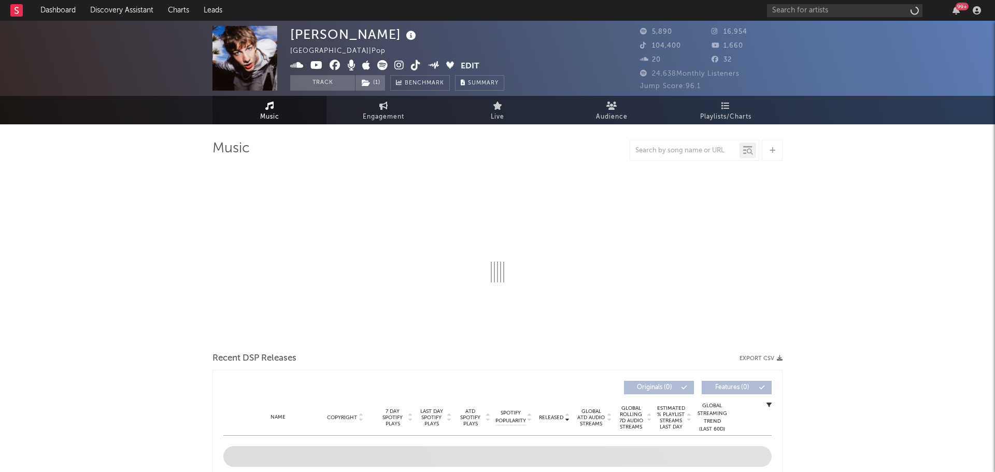
select select "1w"
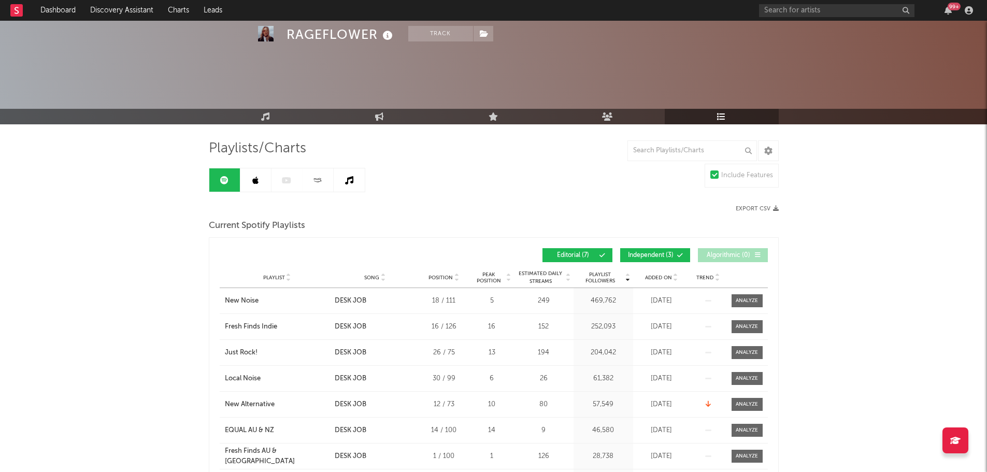
scroll to position [36, 0]
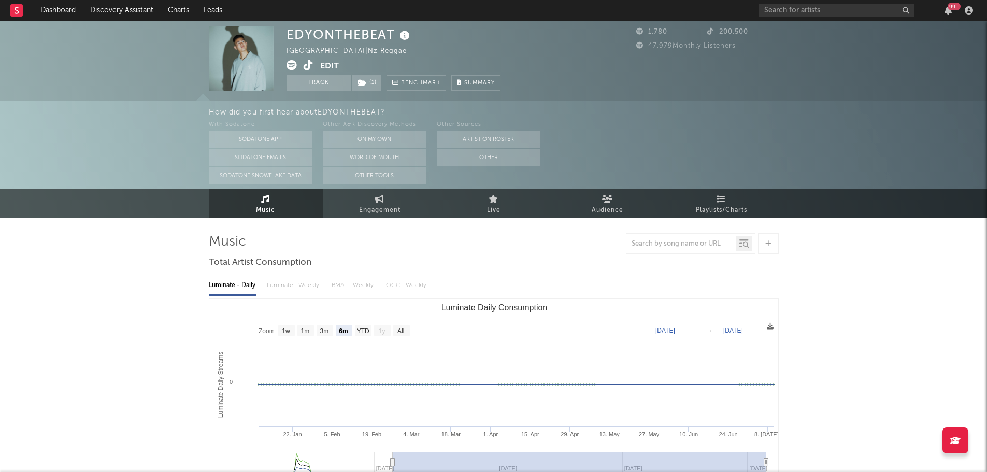
select select "6m"
